Goal: Task Accomplishment & Management: Manage account settings

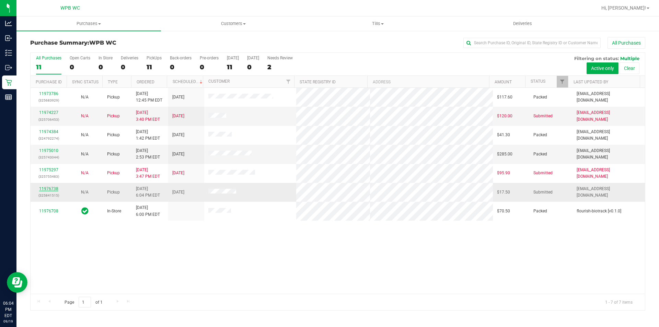
click at [49, 190] on link "11976738" at bounding box center [48, 188] width 19 height 5
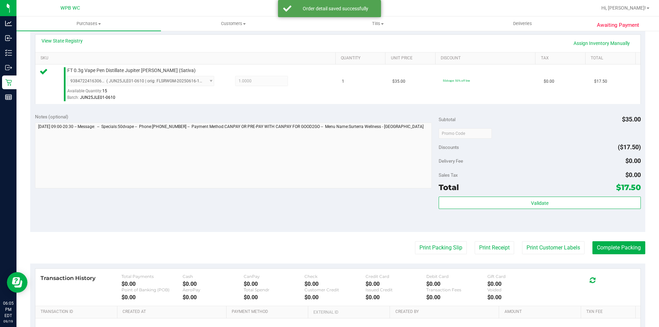
scroll to position [206, 0]
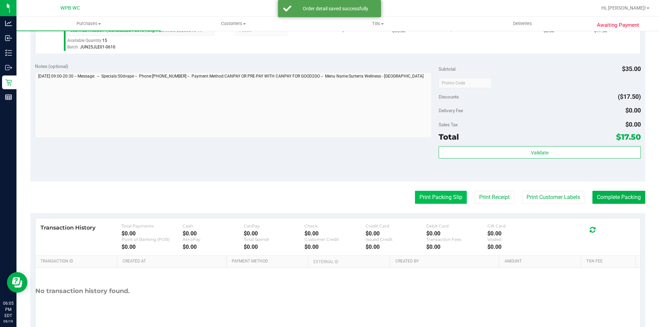
click at [433, 195] on button "Print Packing Slip" at bounding box center [441, 197] width 52 height 13
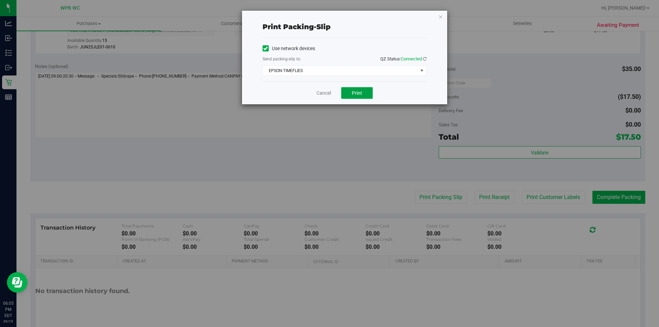
click at [355, 93] on span "Print" at bounding box center [357, 92] width 10 height 5
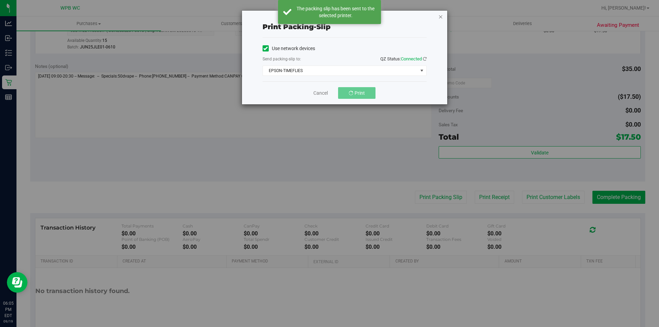
click at [441, 17] on icon "button" at bounding box center [440, 16] width 5 height 8
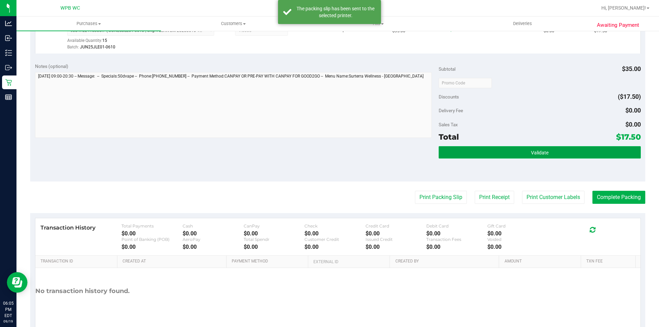
click at [496, 151] on button "Validate" at bounding box center [540, 152] width 202 height 12
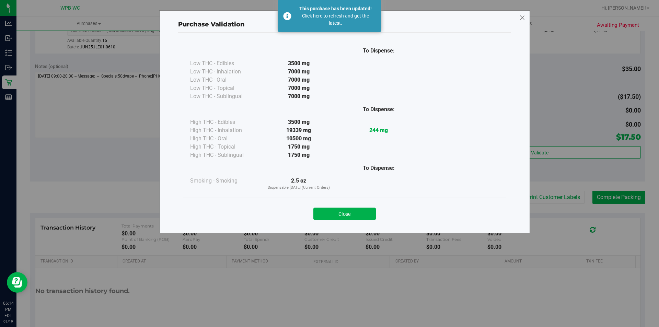
click at [521, 14] on icon at bounding box center [522, 17] width 6 height 11
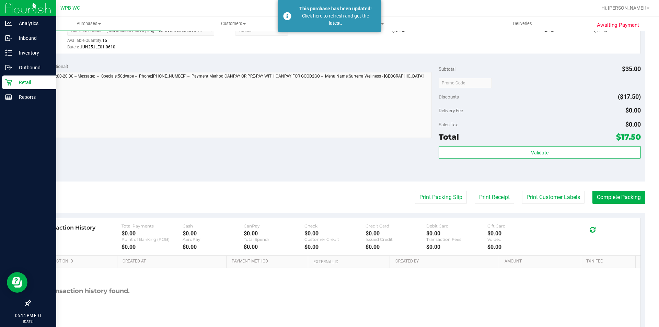
click at [23, 80] on p "Retail" at bounding box center [32, 82] width 41 height 8
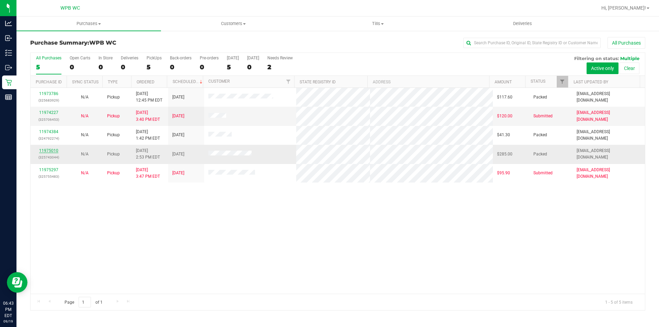
click at [53, 151] on link "11975010" at bounding box center [48, 150] width 19 height 5
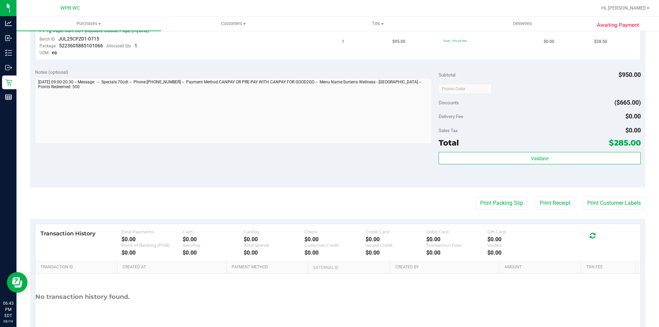
scroll to position [478, 0]
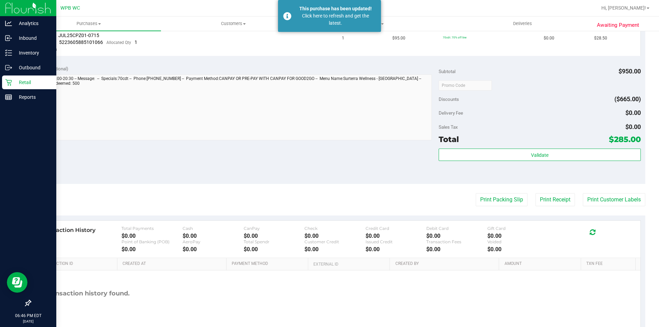
click at [22, 79] on p "Retail" at bounding box center [32, 82] width 41 height 8
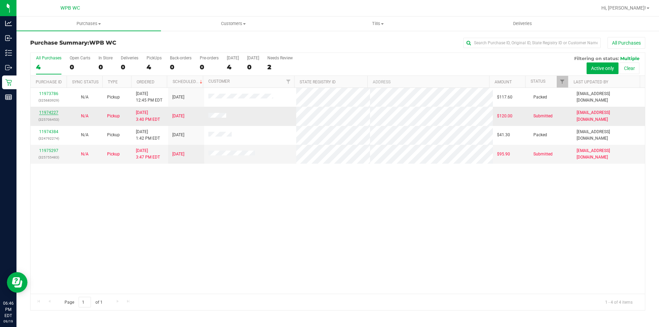
click at [52, 112] on link "11974227" at bounding box center [48, 112] width 19 height 5
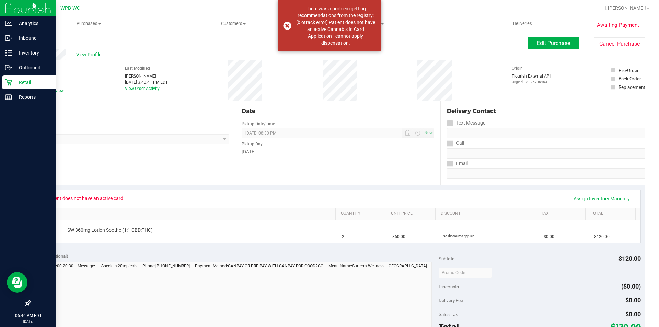
click at [8, 81] on icon at bounding box center [8, 82] width 7 height 7
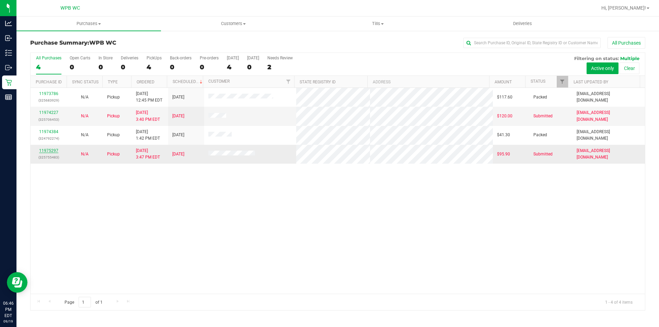
click at [47, 149] on link "11975297" at bounding box center [48, 150] width 19 height 5
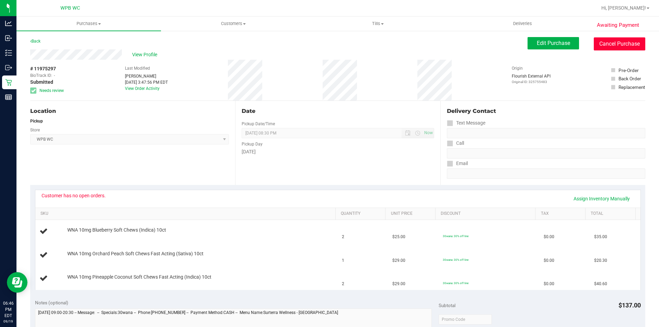
click at [610, 40] on button "Cancel Purchase" at bounding box center [619, 43] width 51 height 13
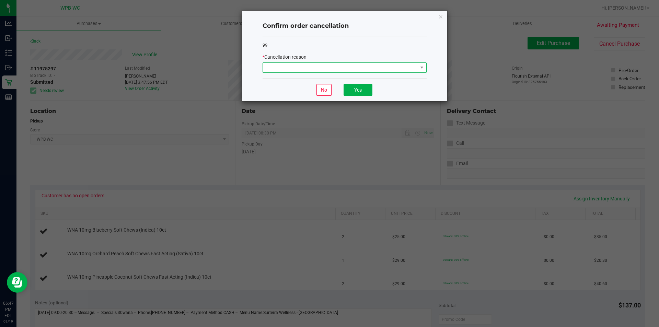
click at [341, 72] on span at bounding box center [340, 68] width 155 height 10
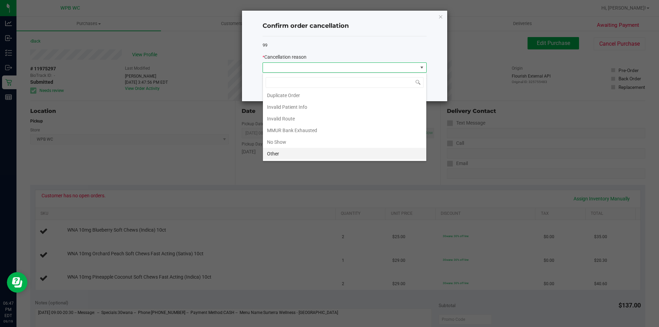
scroll to position [2, 0]
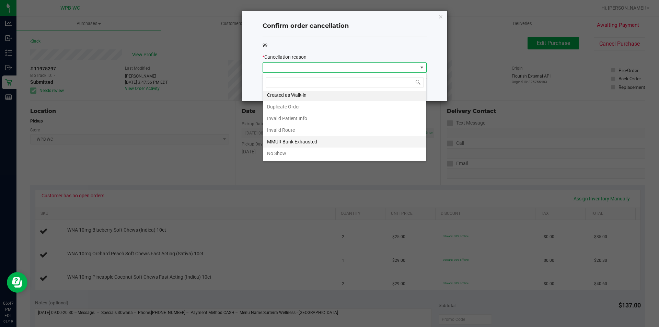
click at [303, 141] on li "MMUR Bank Exhausted" at bounding box center [344, 142] width 163 height 12
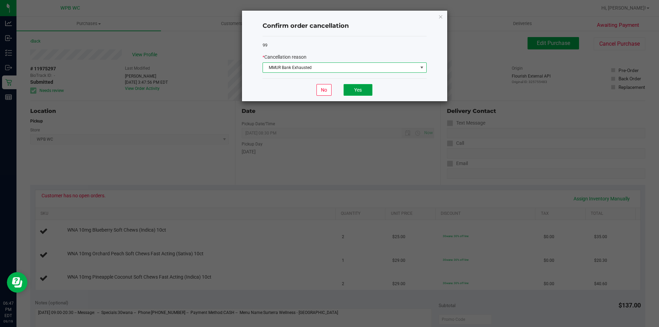
click at [358, 91] on button "Yes" at bounding box center [358, 90] width 29 height 12
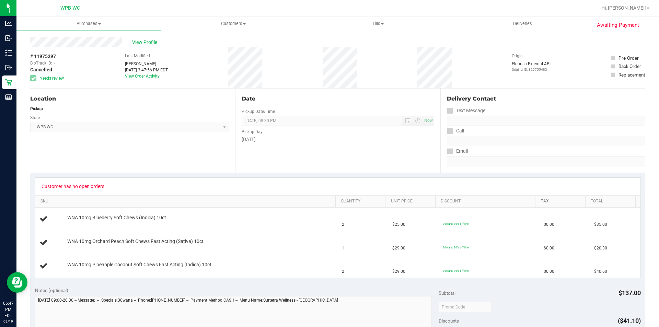
scroll to position [0, 0]
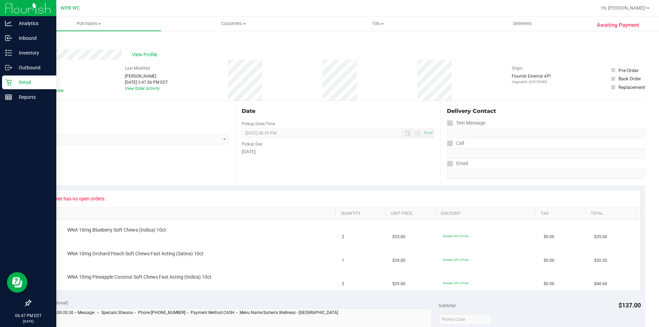
click at [32, 84] on p "Retail" at bounding box center [32, 82] width 41 height 8
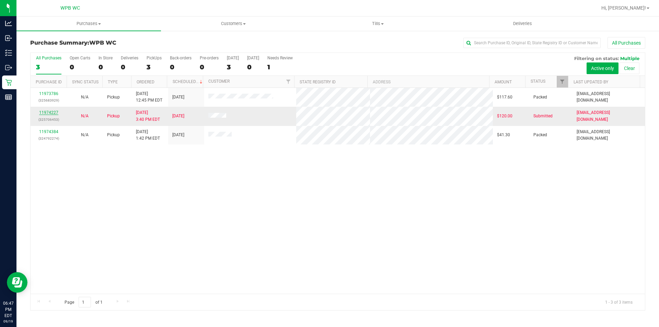
click at [47, 112] on link "11974227" at bounding box center [48, 112] width 19 height 5
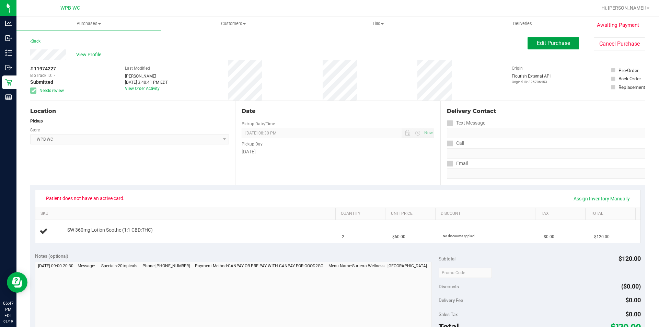
click at [539, 42] on span "Edit Purchase" at bounding box center [553, 43] width 33 height 7
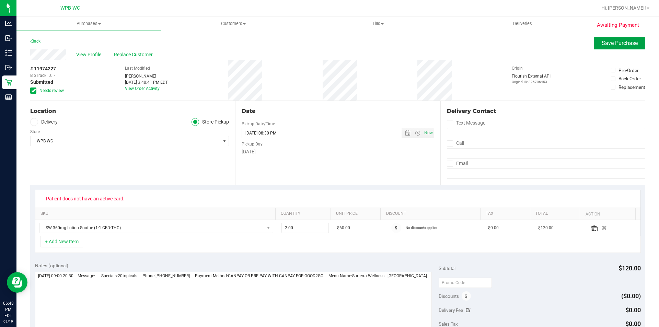
click at [610, 45] on span "Save Purchase" at bounding box center [620, 43] width 36 height 7
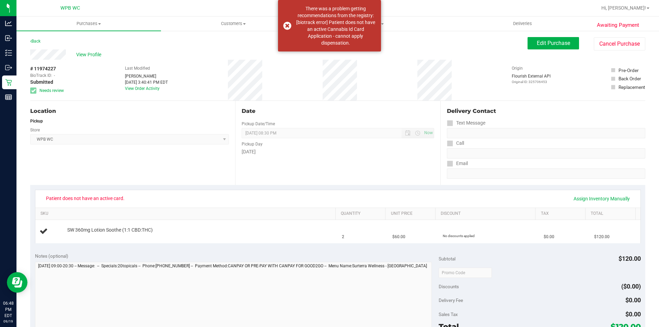
click at [498, 250] on div "Notes (optional) Subtotal $120.00 Discounts ($0.00) Delivery Fee $0.00 Sales Ta…" at bounding box center [337, 310] width 615 height 124
click at [617, 49] on button "Cancel Purchase" at bounding box center [619, 43] width 51 height 13
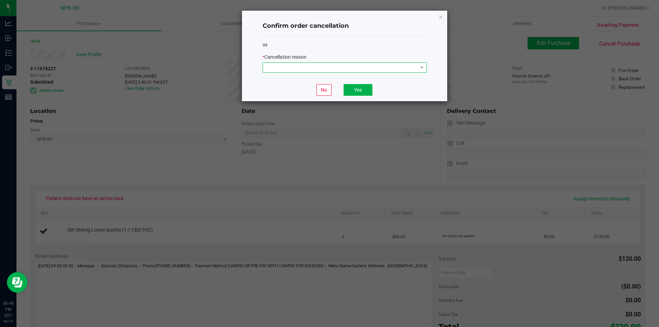
click at [399, 63] on span at bounding box center [340, 68] width 155 height 10
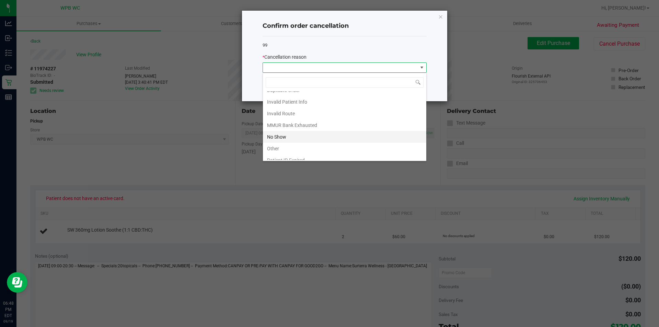
scroll to position [36, 0]
click at [295, 145] on li "Patient ID Expired" at bounding box center [344, 143] width 163 height 12
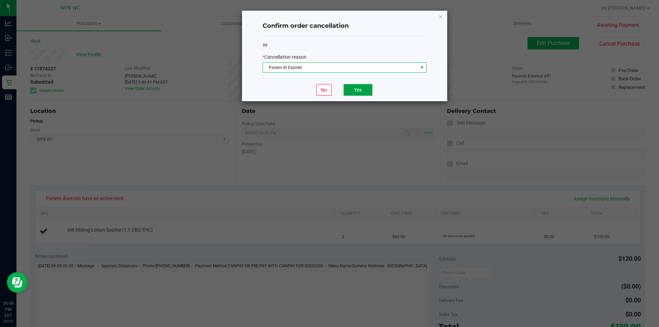
click at [356, 92] on button "Yes" at bounding box center [358, 90] width 29 height 12
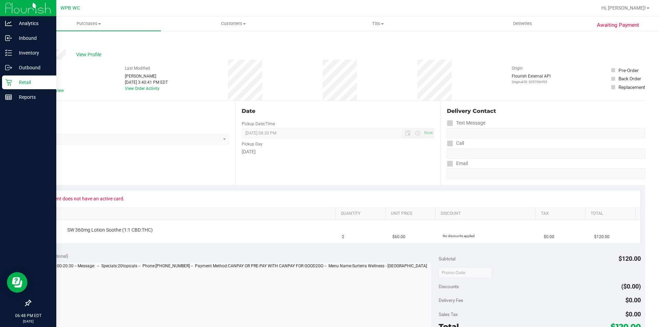
click at [8, 85] on icon at bounding box center [8, 82] width 7 height 7
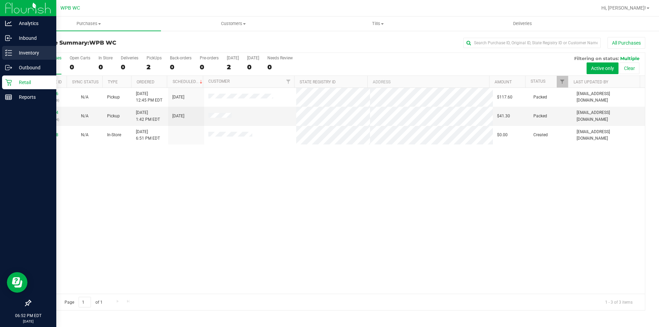
click at [29, 52] on p "Inventory" at bounding box center [32, 53] width 41 height 8
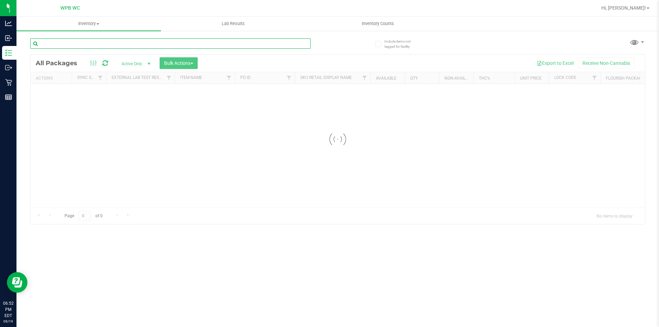
click at [93, 45] on input "text" at bounding box center [170, 43] width 280 height 10
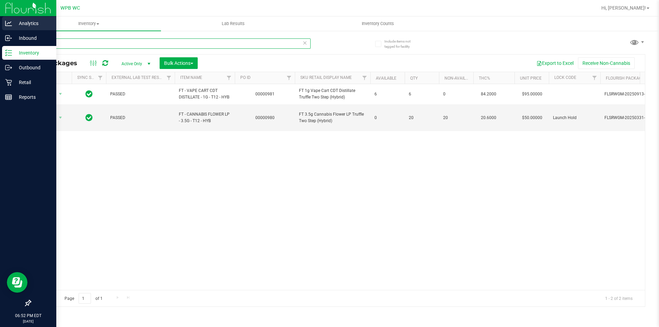
type input "t12"
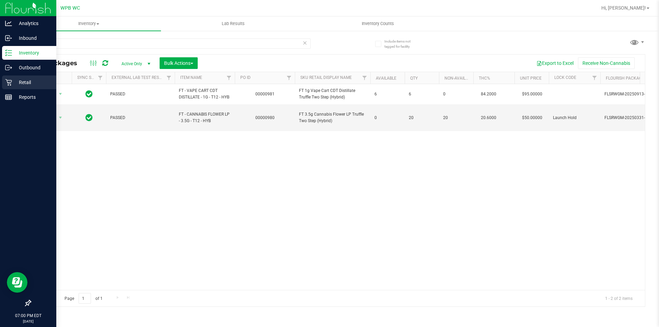
click at [17, 83] on p "Retail" at bounding box center [32, 82] width 41 height 8
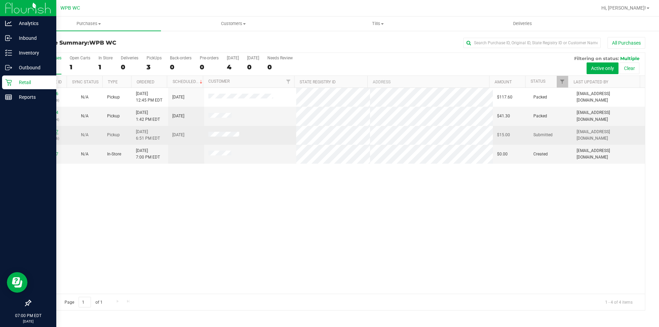
click at [47, 129] on link "11977097" at bounding box center [48, 131] width 19 height 5
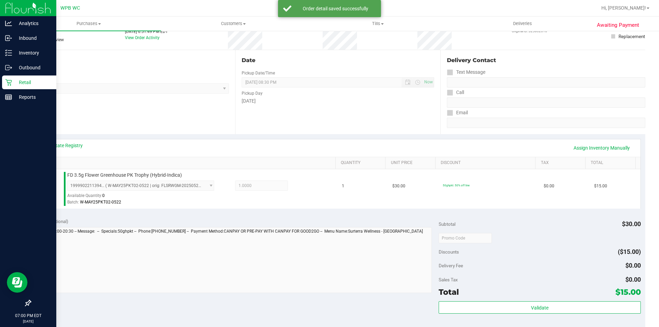
scroll to position [103, 0]
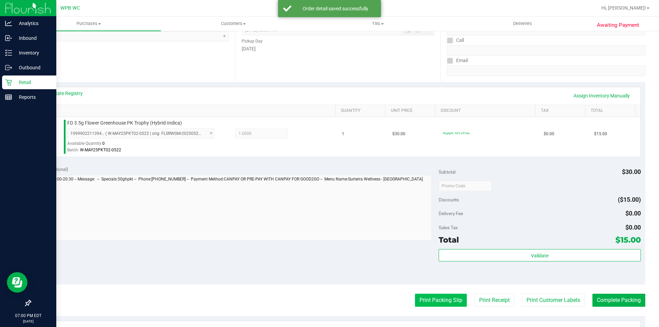
click at [417, 304] on button "Print Packing Slip" at bounding box center [441, 300] width 52 height 13
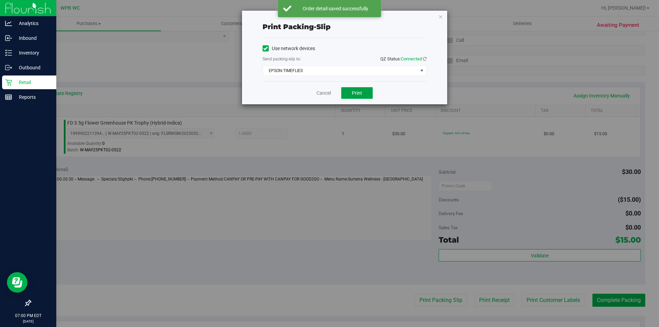
click at [352, 92] on span "Print" at bounding box center [357, 92] width 10 height 5
click at [442, 15] on icon "button" at bounding box center [440, 16] width 5 height 8
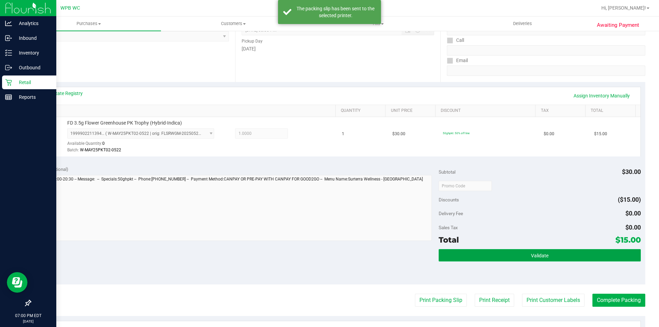
click at [508, 257] on button "Validate" at bounding box center [540, 255] width 202 height 12
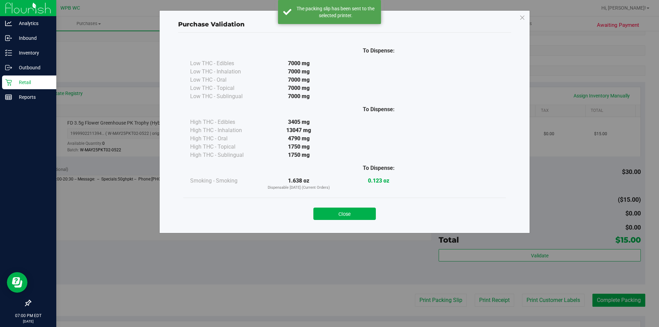
drag, startPoint x: 350, startPoint y: 212, endPoint x: 412, endPoint y: 226, distance: 62.8
click at [351, 212] on button "Close" at bounding box center [344, 214] width 62 height 12
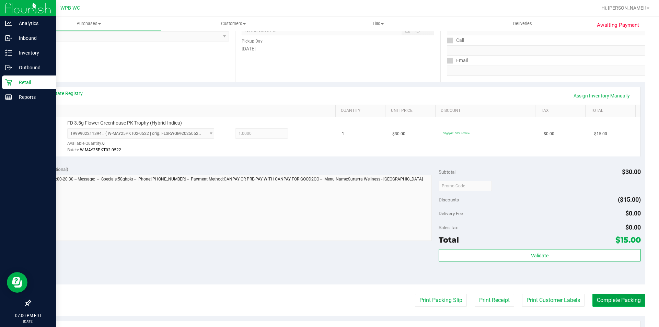
click at [620, 304] on button "Complete Packing" at bounding box center [618, 300] width 53 height 13
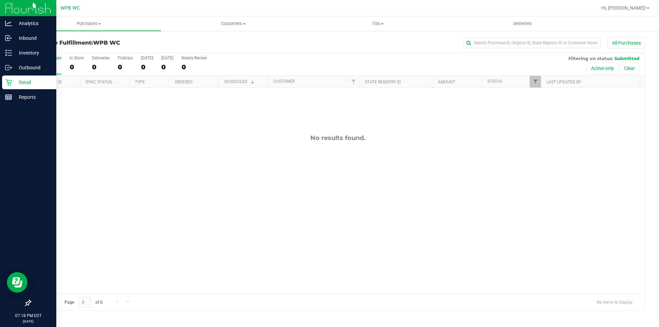
click at [8, 81] on icon at bounding box center [8, 82] width 7 height 7
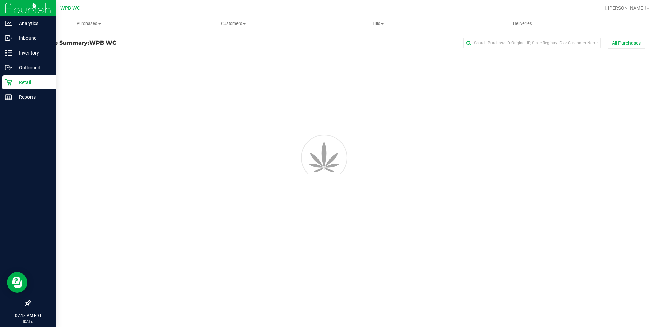
click at [8, 81] on icon at bounding box center [8, 82] width 7 height 7
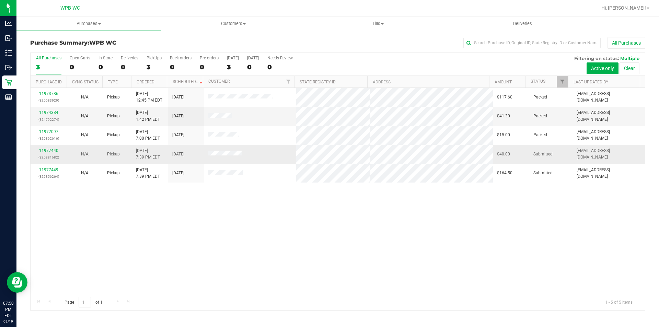
click at [36, 160] on p "(325881682)" at bounding box center [49, 157] width 28 height 7
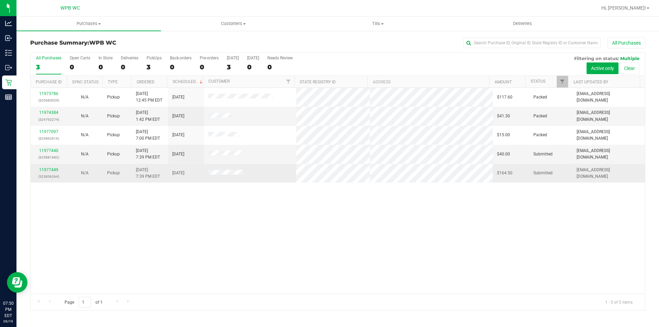
click at [44, 164] on div "All Purchases 3 Open Carts 0 In Store 0 Deliveries 0 PickUps 3 Back-orders 0 Pr…" at bounding box center [337, 182] width 615 height 258
click at [52, 172] on div "11977449 (325856264)" at bounding box center [49, 173] width 28 height 13
click at [57, 170] on link "11977449" at bounding box center [48, 169] width 19 height 5
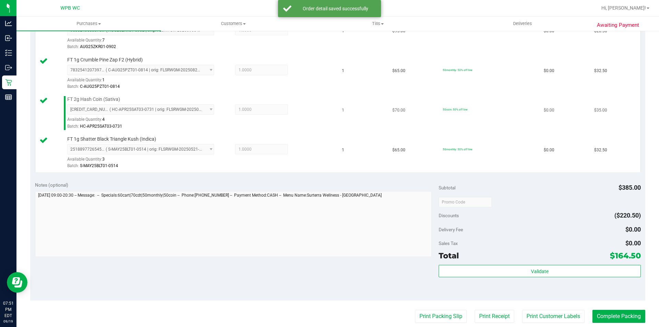
scroll to position [309, 0]
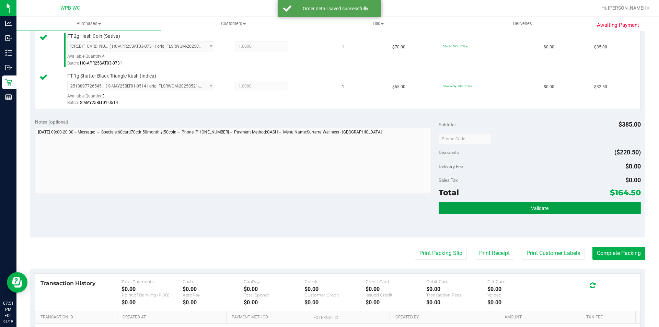
click at [560, 205] on button "Validate" at bounding box center [540, 208] width 202 height 12
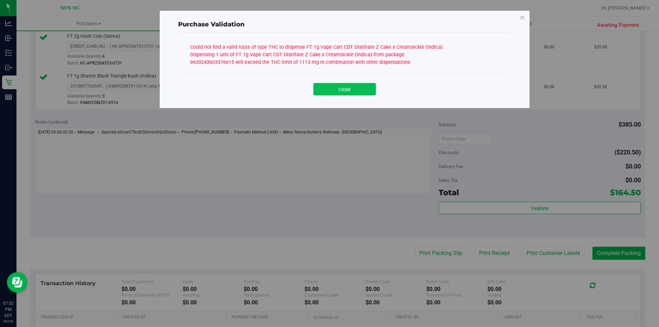
click at [321, 83] on button "Close" at bounding box center [344, 89] width 62 height 12
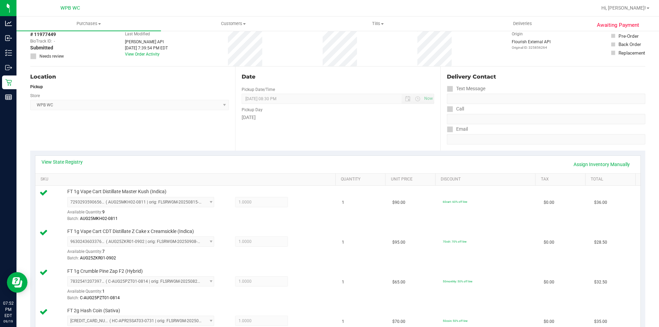
scroll to position [0, 0]
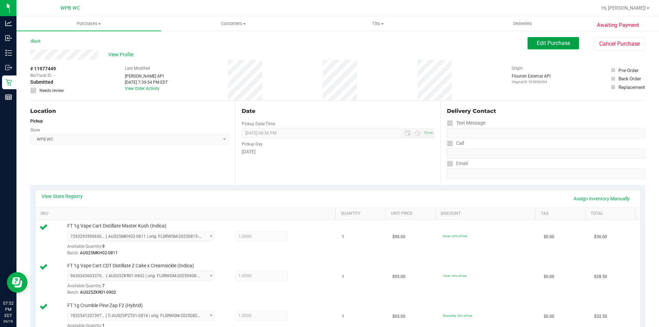
click at [542, 45] on span "Edit Purchase" at bounding box center [553, 43] width 33 height 7
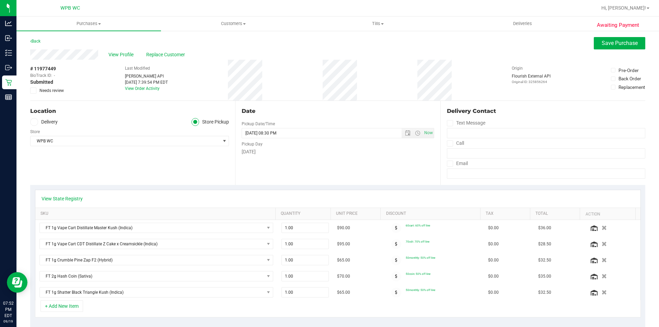
click at [36, 90] on span at bounding box center [33, 91] width 6 height 6
click at [0, 0] on input "Needs review" at bounding box center [0, 0] width 0 height 0
click at [602, 41] on span "Save Purchase" at bounding box center [620, 43] width 36 height 7
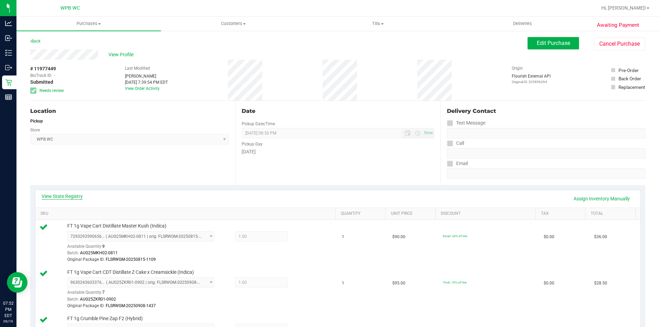
click at [78, 196] on link "View State Registry" at bounding box center [62, 196] width 41 height 7
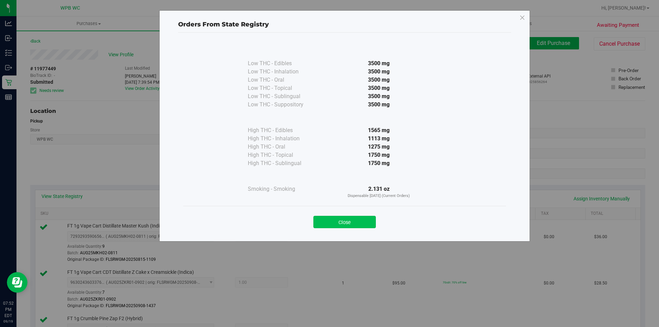
click at [342, 218] on button "Close" at bounding box center [344, 222] width 62 height 12
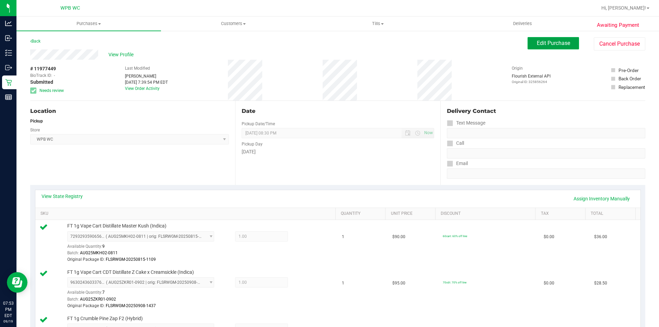
click at [538, 44] on span "Edit Purchase" at bounding box center [553, 43] width 33 height 7
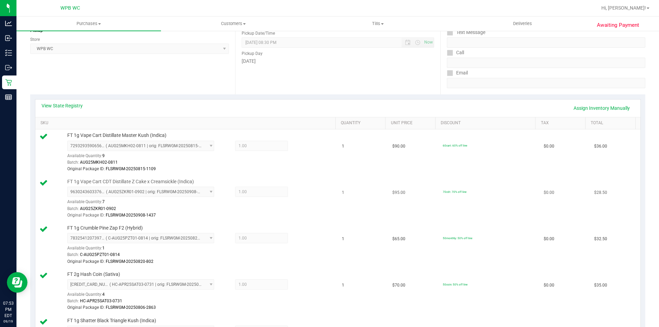
scroll to position [137, 0]
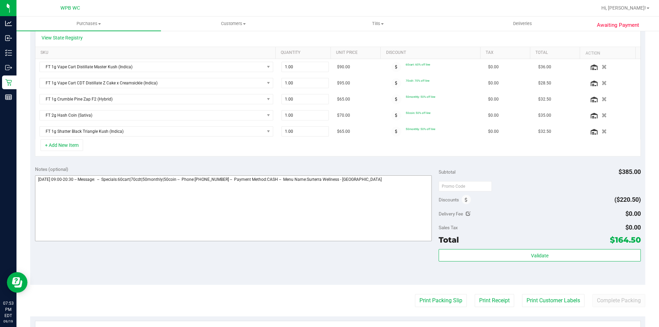
scroll to position [172, 0]
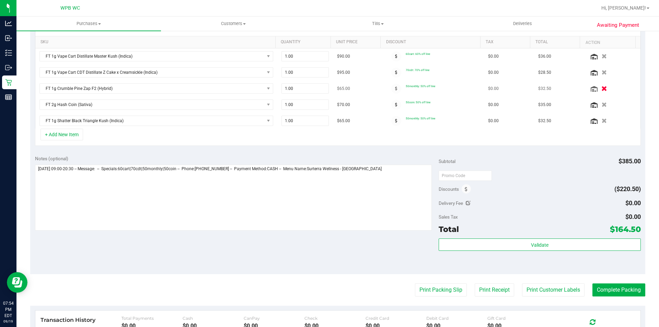
click at [601, 87] on icon "button" at bounding box center [604, 88] width 6 height 5
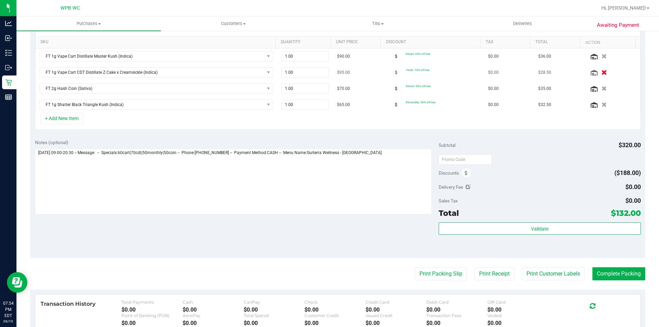
click at [601, 72] on icon "button" at bounding box center [604, 72] width 6 height 5
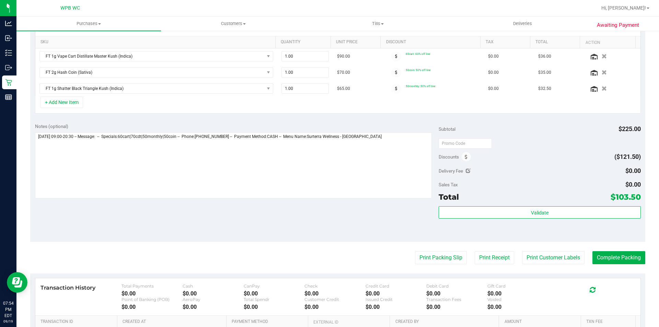
click at [599, 57] on button "button" at bounding box center [604, 56] width 11 height 7
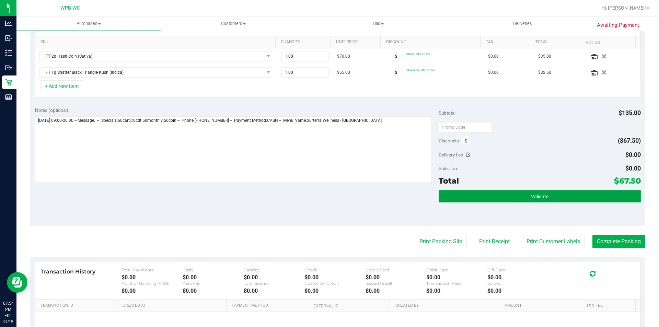
click at [547, 198] on button "Validate" at bounding box center [540, 196] width 202 height 12
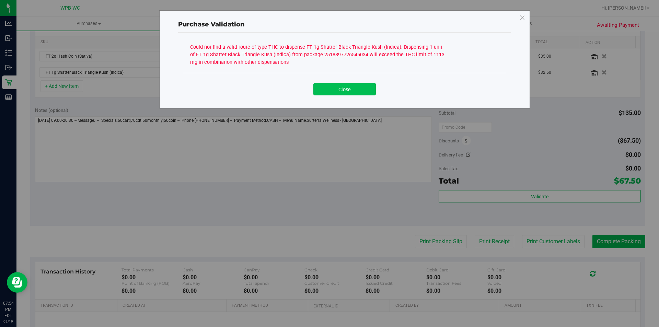
click at [355, 93] on button "Close" at bounding box center [344, 89] width 62 height 12
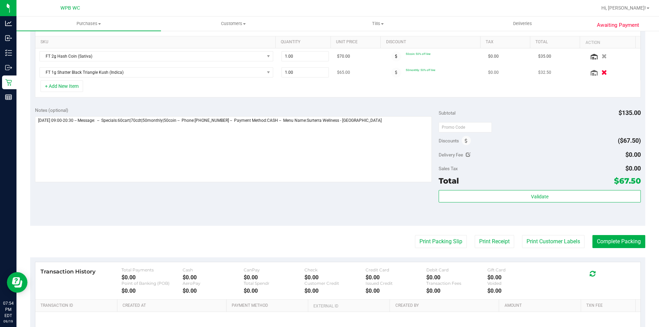
click at [601, 70] on icon "button" at bounding box center [604, 72] width 6 height 5
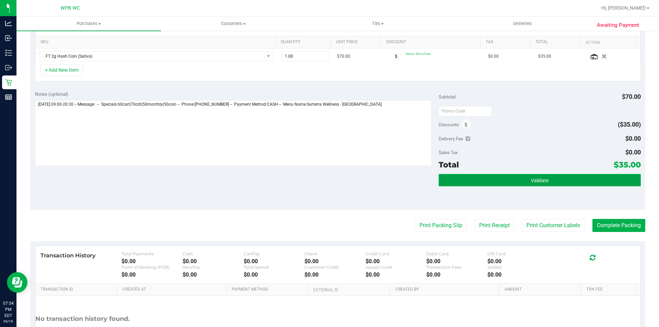
click at [488, 180] on button "Validate" at bounding box center [540, 180] width 202 height 12
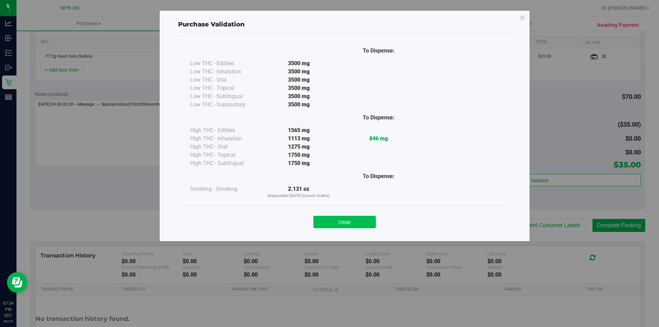
click at [348, 222] on button "Close" at bounding box center [344, 222] width 62 height 12
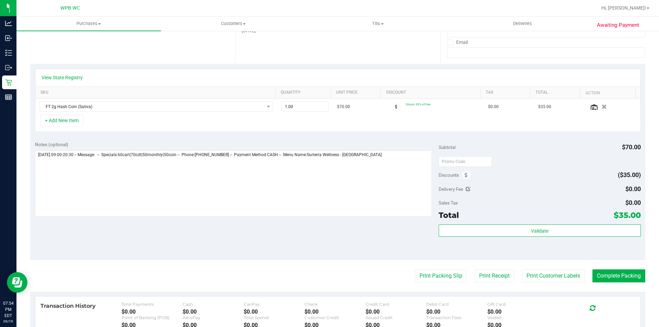
scroll to position [103, 0]
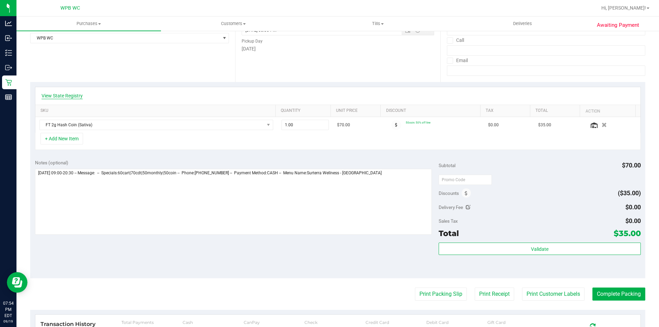
click at [73, 96] on link "View State Registry" at bounding box center [62, 95] width 41 height 7
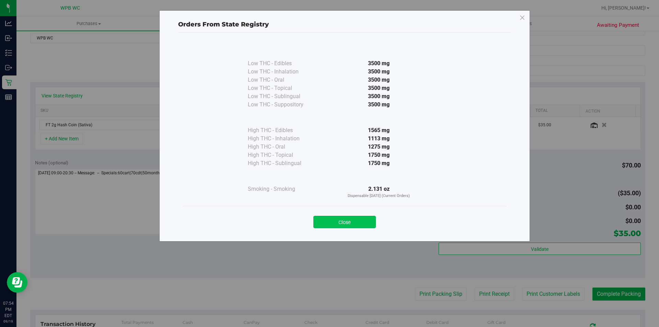
click at [339, 222] on button "Close" at bounding box center [344, 222] width 62 height 12
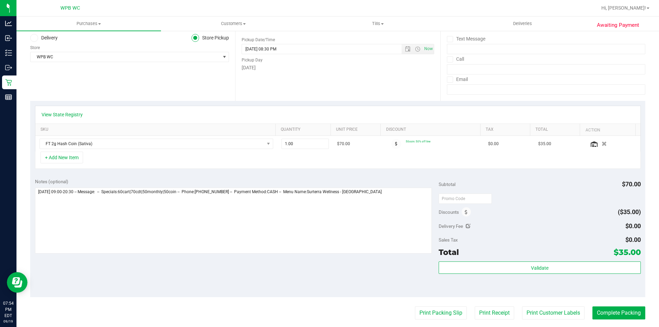
scroll to position [137, 0]
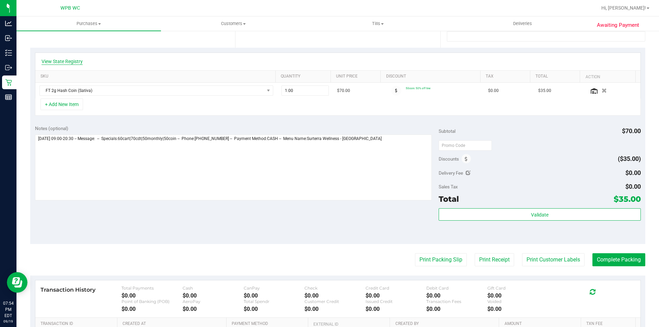
click at [59, 59] on link "View State Registry" at bounding box center [62, 61] width 41 height 7
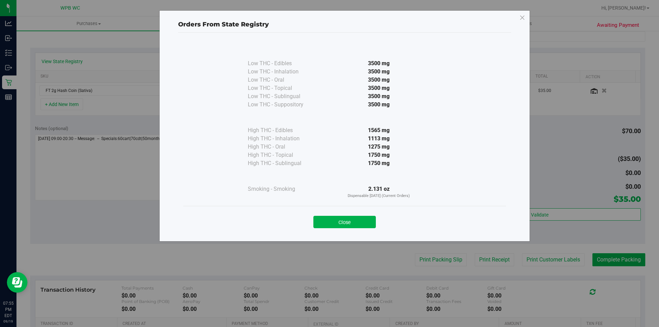
drag, startPoint x: 366, startPoint y: 138, endPoint x: 449, endPoint y: 138, distance: 82.7
click at [449, 138] on div "Low THC - Edibles 3500 mg Low THC - Inhalation" at bounding box center [344, 124] width 323 height 164
click at [363, 223] on button "Close" at bounding box center [344, 222] width 62 height 12
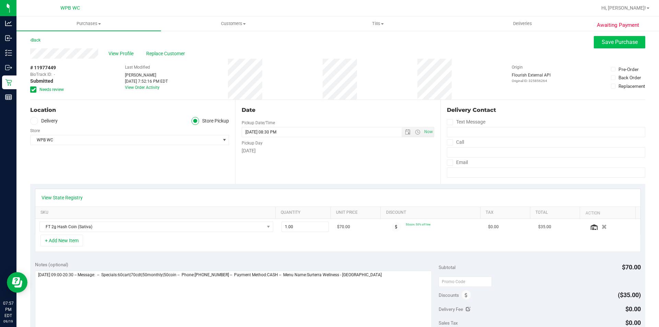
scroll to position [0, 0]
click at [609, 42] on span "Save Purchase" at bounding box center [620, 43] width 36 height 7
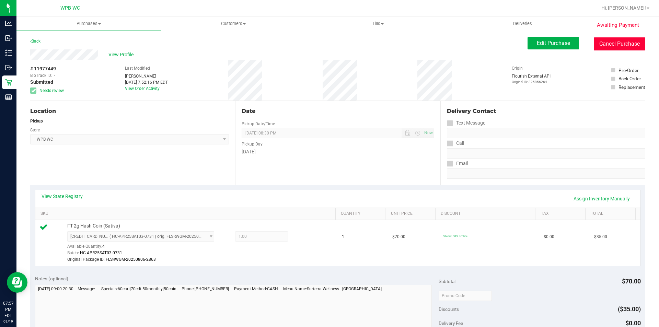
click at [606, 48] on button "Cancel Purchase" at bounding box center [619, 43] width 51 height 13
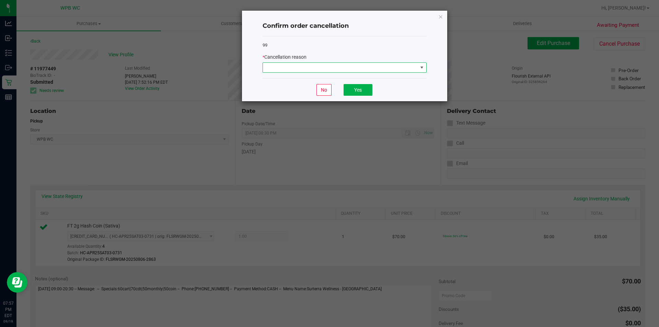
click at [408, 67] on span at bounding box center [340, 68] width 155 height 10
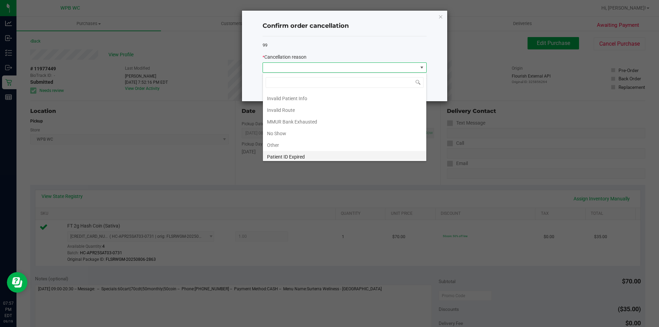
scroll to position [34, 0]
click at [312, 106] on li "MMUR Bank Exhausted" at bounding box center [344, 110] width 163 height 12
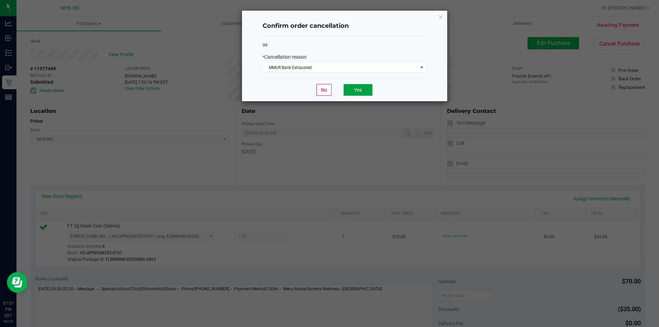
click at [349, 92] on button "Yes" at bounding box center [358, 90] width 29 height 12
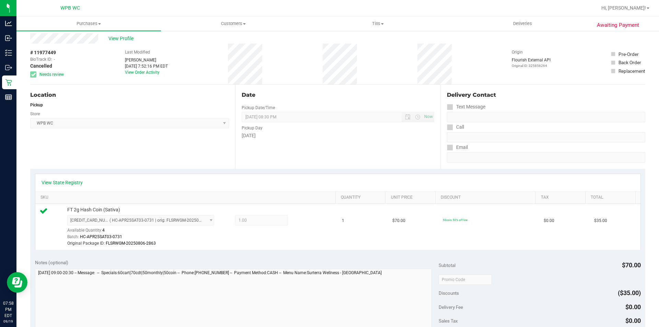
scroll to position [0, 0]
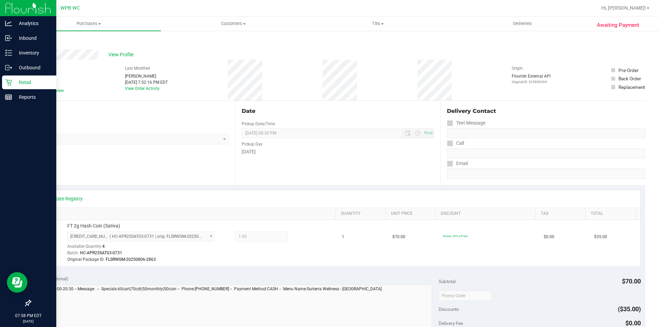
click at [14, 82] on p "Retail" at bounding box center [32, 82] width 41 height 8
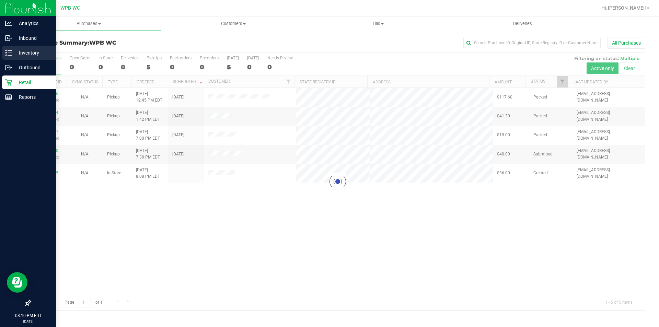
click at [26, 51] on p "Inventory" at bounding box center [32, 53] width 41 height 8
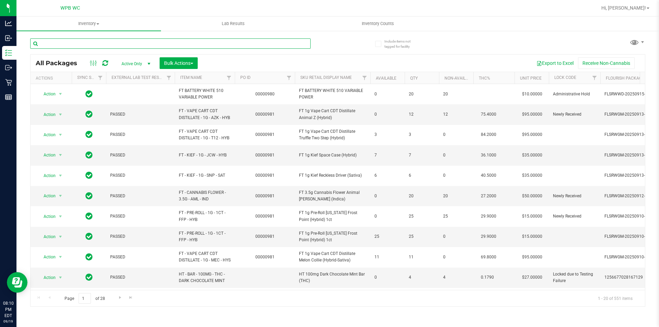
click at [64, 44] on input "text" at bounding box center [170, 43] width 280 height 10
type input "revive"
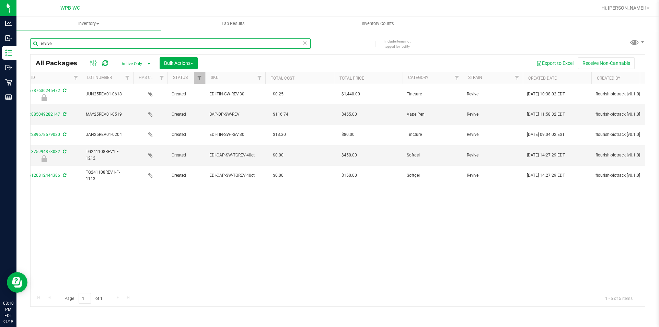
scroll to position [0, 647]
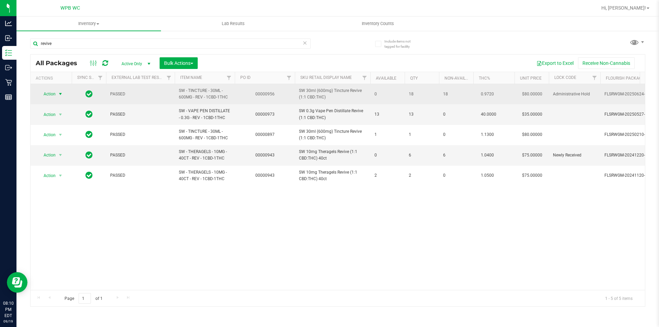
click at [63, 94] on span "select" at bounding box center [60, 93] width 5 height 5
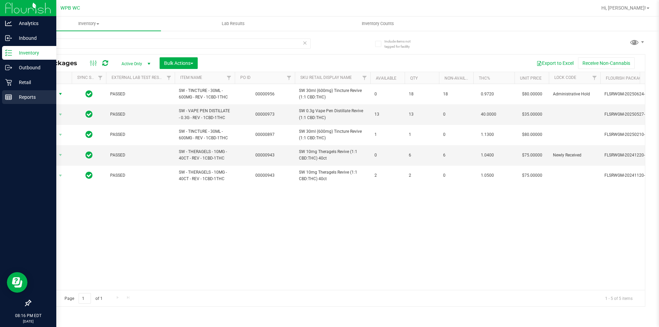
click at [25, 94] on p "Reports" at bounding box center [32, 97] width 41 height 8
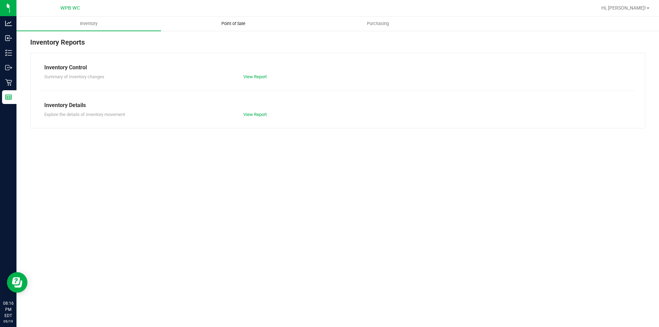
click at [236, 27] on uib-tab-heading "Point of Sale" at bounding box center [233, 24] width 144 height 14
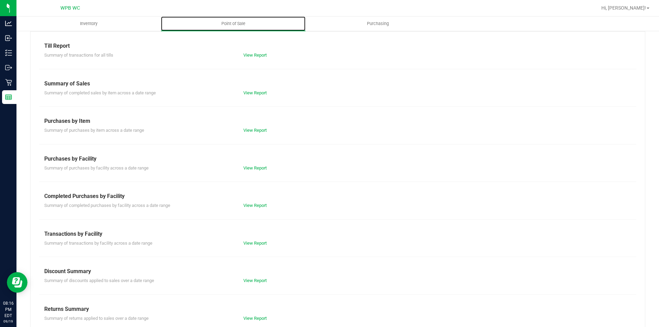
scroll to position [34, 0]
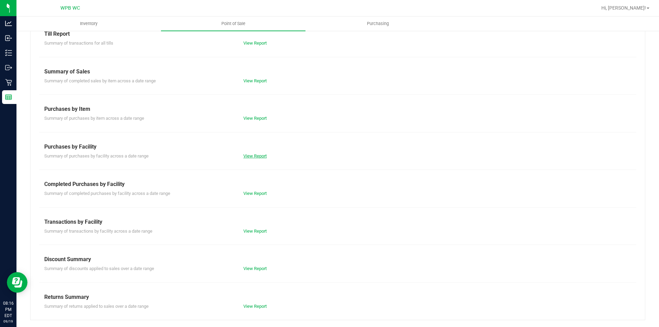
click at [257, 157] on link "View Report" at bounding box center [254, 155] width 23 height 5
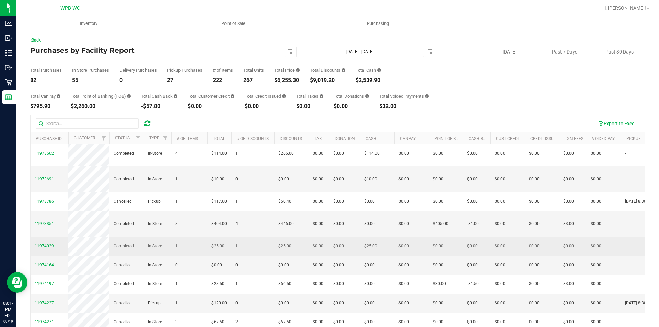
scroll to position [47, 0]
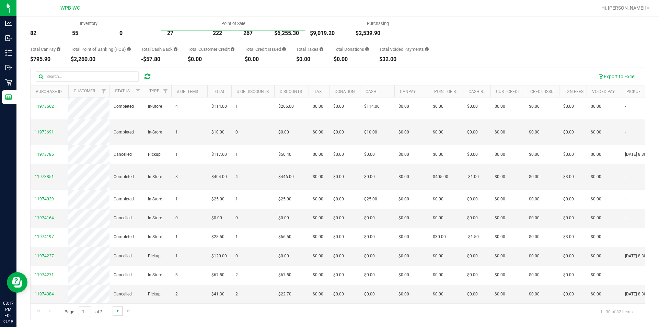
click at [117, 310] on span "Go to the next page" at bounding box center [117, 310] width 5 height 5
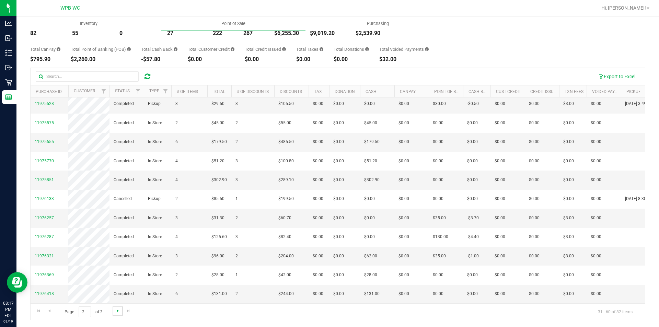
click at [116, 310] on span "Go to the next page" at bounding box center [117, 310] width 5 height 5
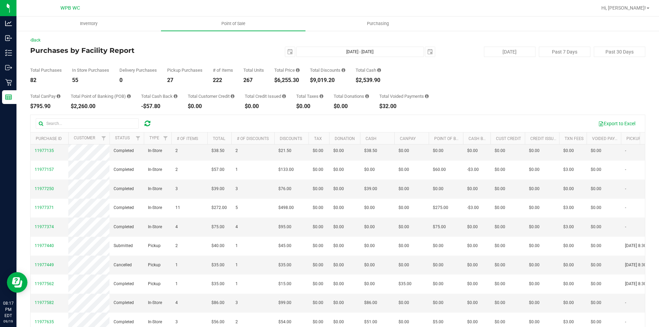
scroll to position [329, 0]
click at [45, 300] on span "11977582" at bounding box center [44, 302] width 19 height 5
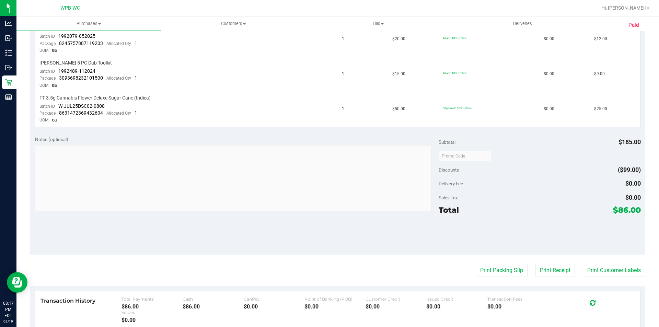
scroll to position [309, 0]
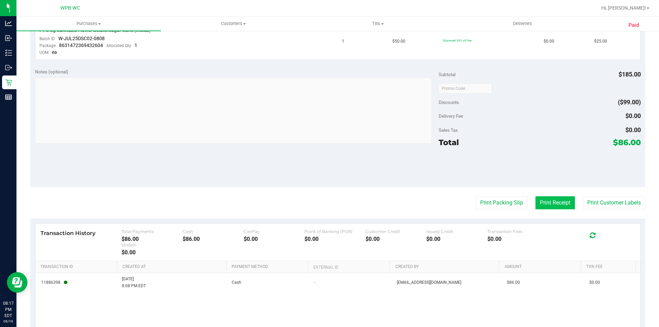
click at [545, 201] on button "Print Receipt" at bounding box center [554, 202] width 39 height 13
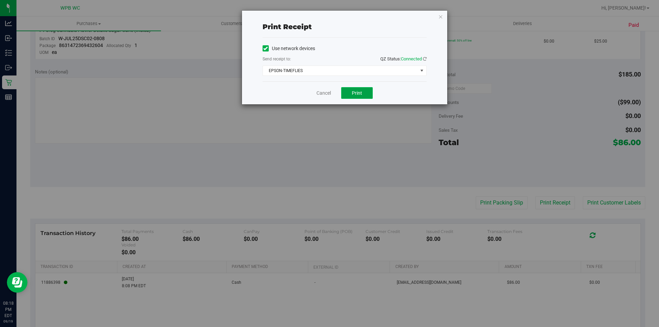
click at [354, 93] on span "Print" at bounding box center [357, 92] width 10 height 5
click at [326, 92] on link "Cancel" at bounding box center [323, 93] width 14 height 7
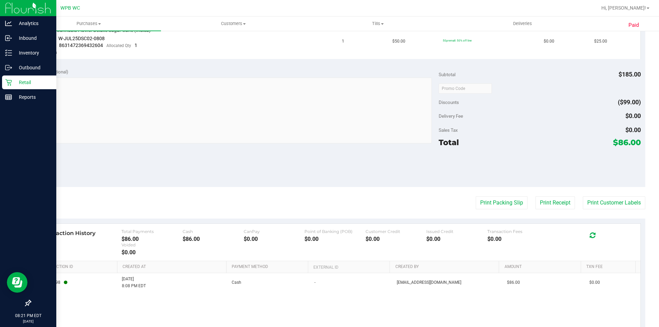
click at [13, 84] on p "Retail" at bounding box center [32, 82] width 41 height 8
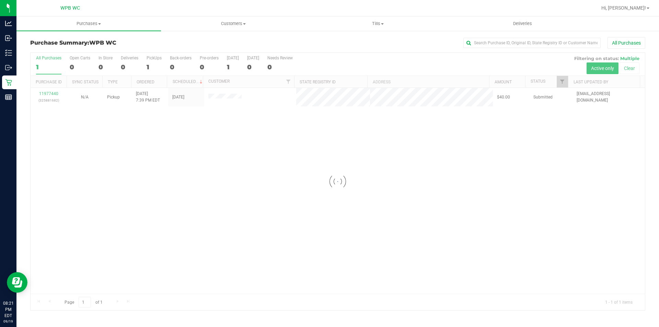
click at [208, 202] on div at bounding box center [338, 181] width 614 height 257
click at [53, 94] on div at bounding box center [338, 181] width 614 height 257
click at [53, 94] on link "11977440" at bounding box center [48, 93] width 19 height 5
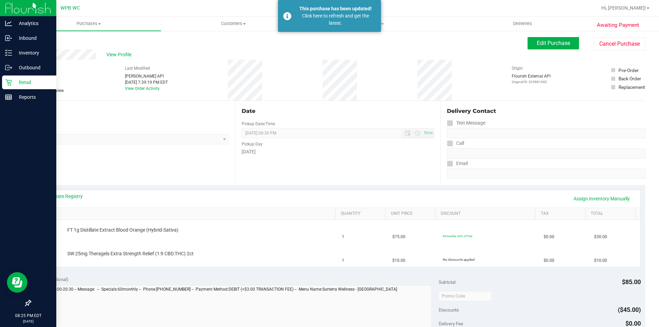
click at [9, 89] on div "Retail" at bounding box center [29, 83] width 54 height 14
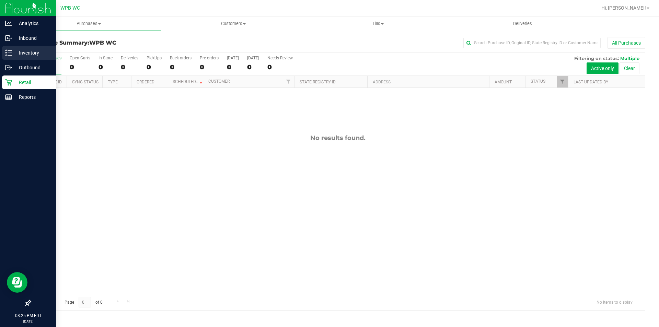
click at [27, 52] on p "Inventory" at bounding box center [32, 53] width 41 height 8
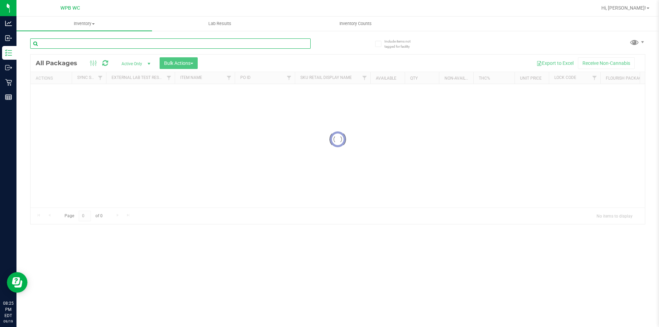
click at [75, 43] on input "text" at bounding box center [170, 43] width 280 height 10
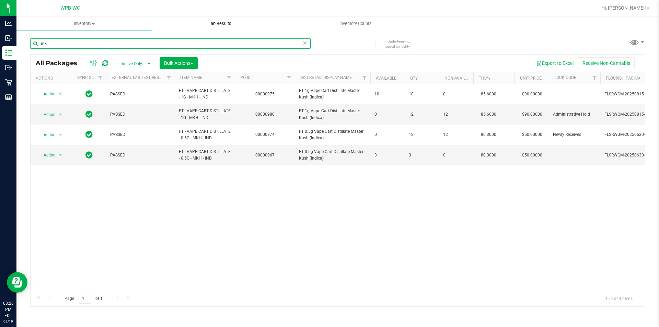
type input "m"
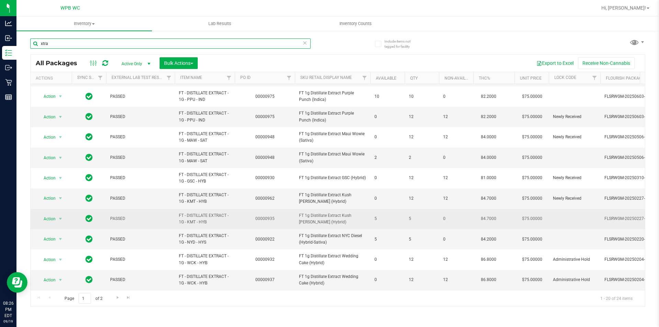
scroll to position [1, 0]
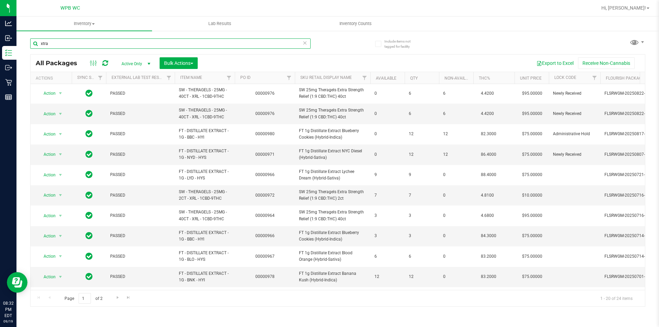
type input "xtra"
